Goal: Task Accomplishment & Management: Use online tool/utility

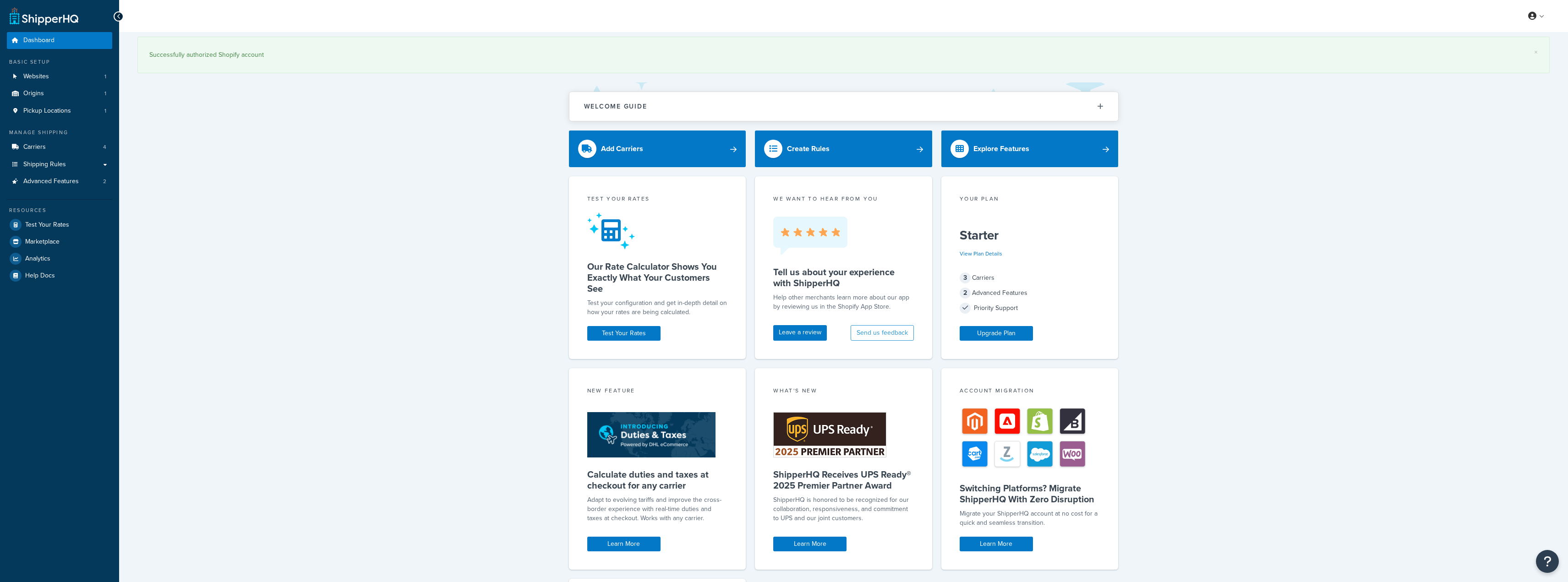
drag, startPoint x: 346, startPoint y: 197, endPoint x: 324, endPoint y: 202, distance: 22.6
click at [338, 200] on div "× Successfully authorized Shopify account Welcome Guide ShipperHQ: An Overview …" at bounding box center [844, 406] width 1449 height 748
click at [63, 149] on link "Carriers 4" at bounding box center [59, 147] width 105 height 17
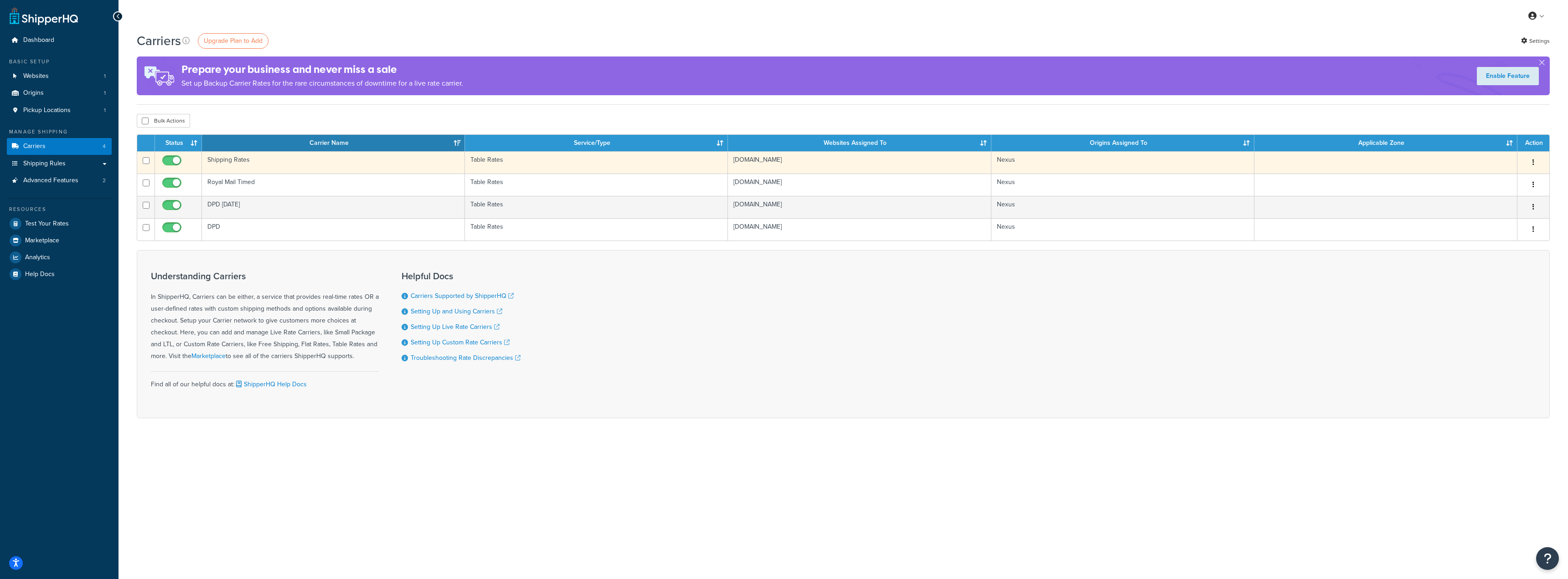
click at [296, 162] on td "Shipping Rates" at bounding box center [334, 162] width 263 height 23
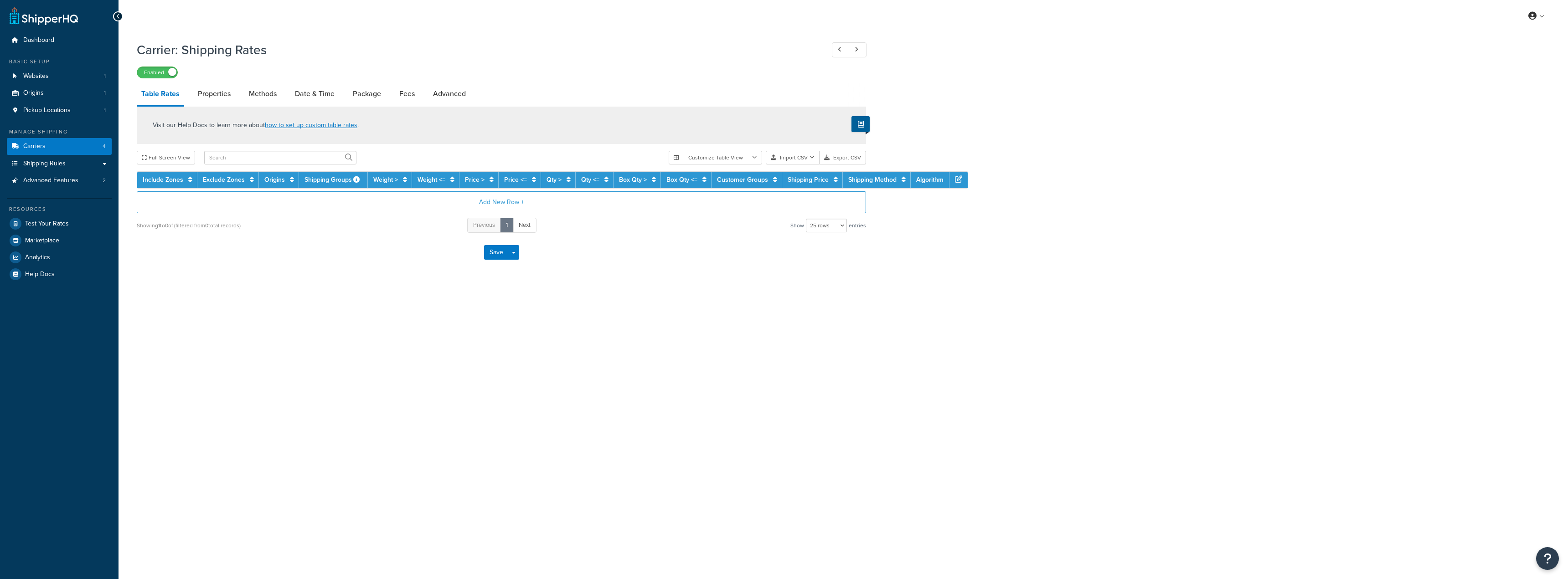
select select "25"
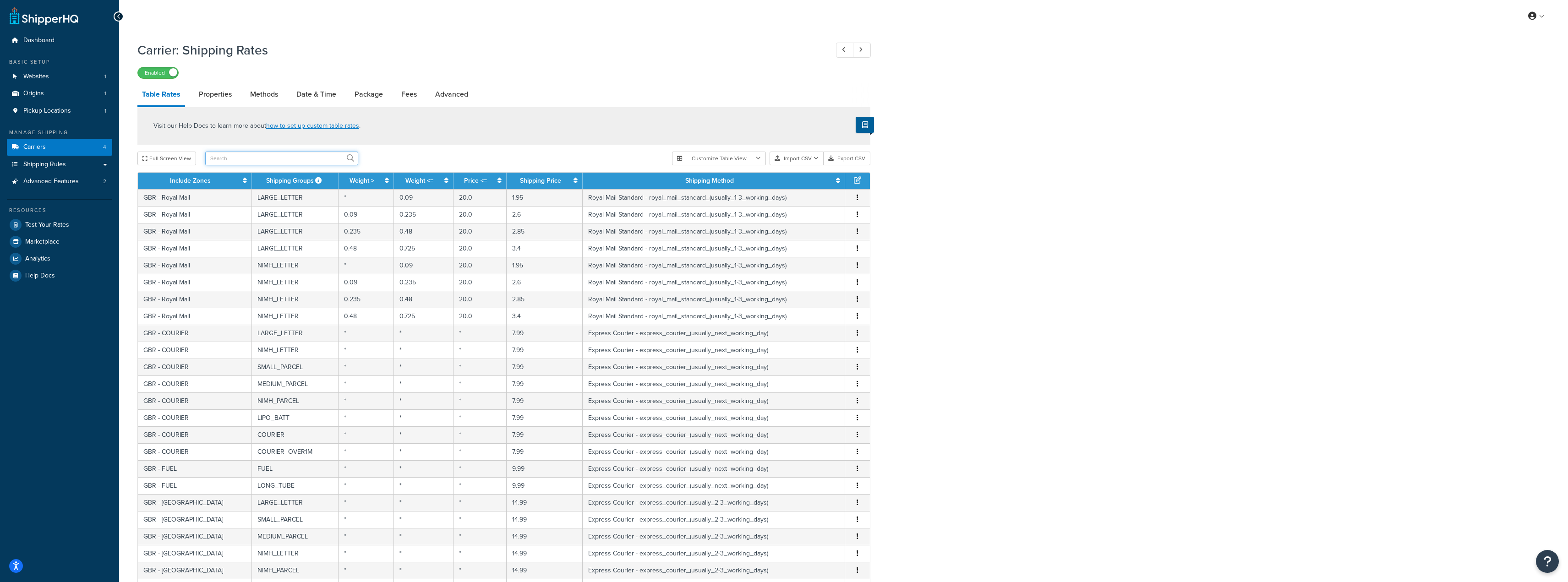
click at [256, 155] on input "text" at bounding box center [281, 158] width 153 height 13
type input "usa"
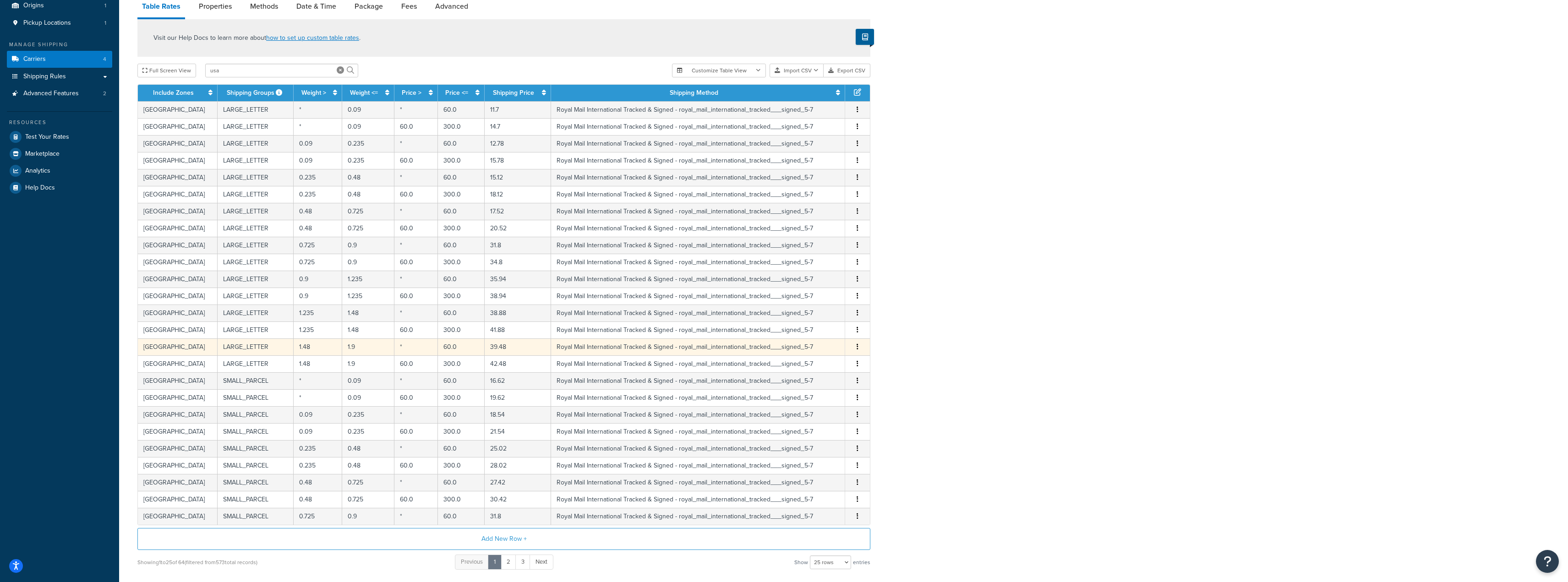
scroll to position [92, 0]
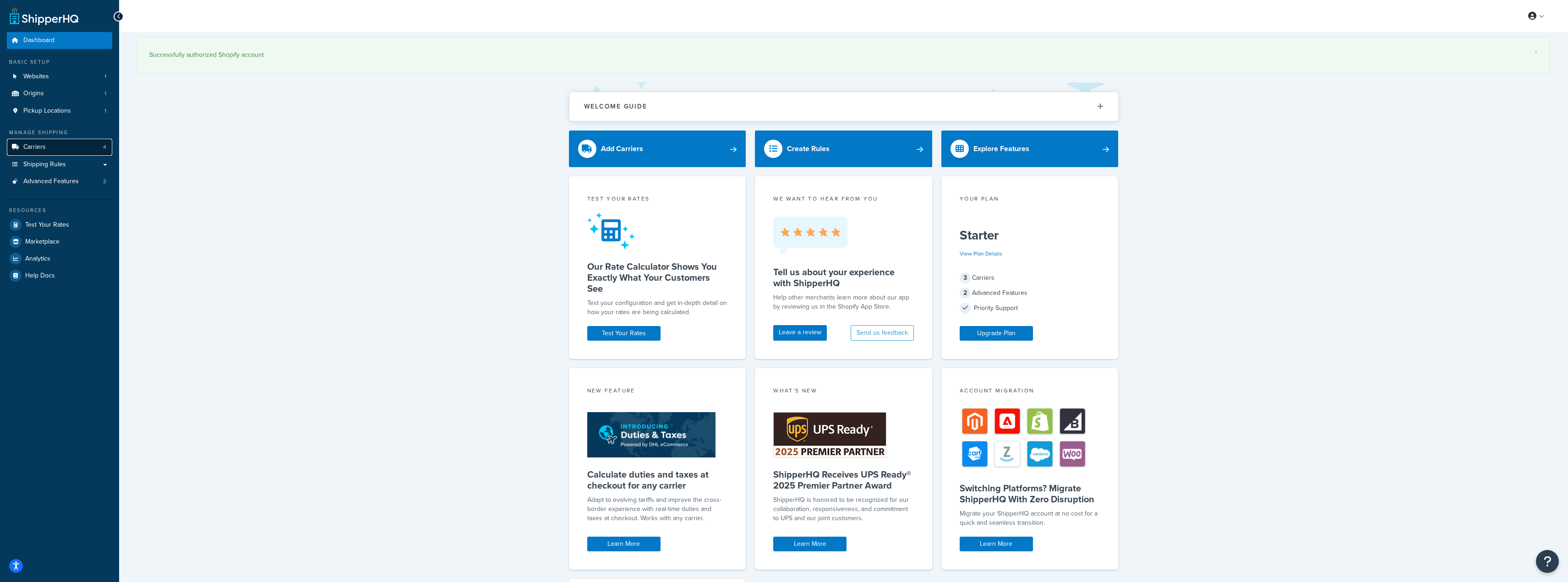
click at [43, 149] on span "Carriers" at bounding box center [34, 147] width 23 height 8
